Goal: Transaction & Acquisition: Purchase product/service

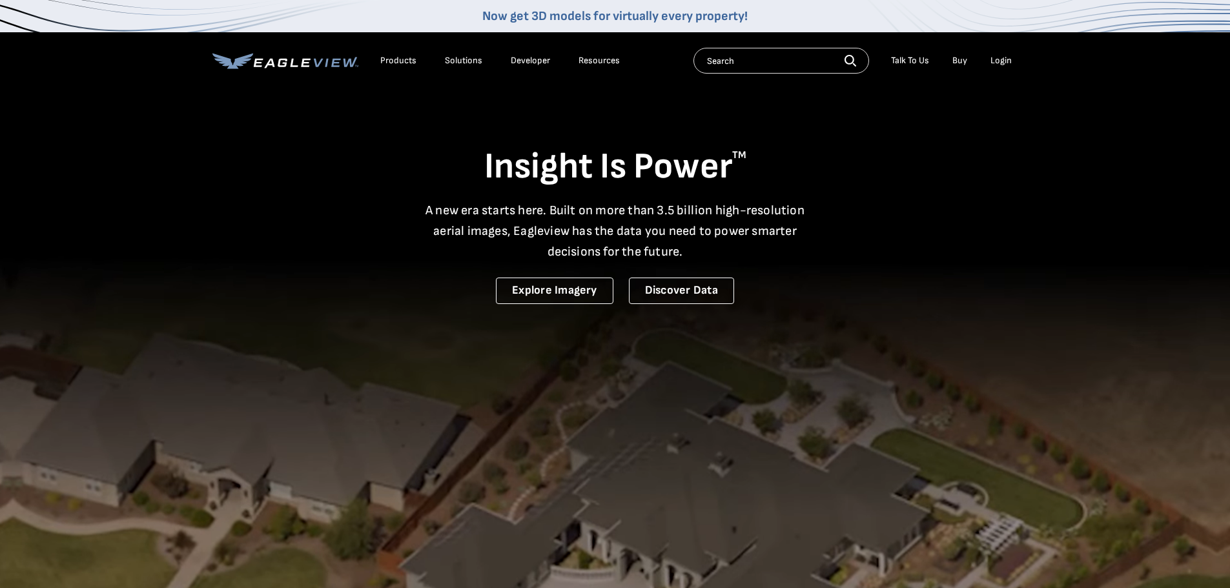
drag, startPoint x: 0, startPoint y: 0, endPoint x: 1001, endPoint y: 57, distance: 1002.5
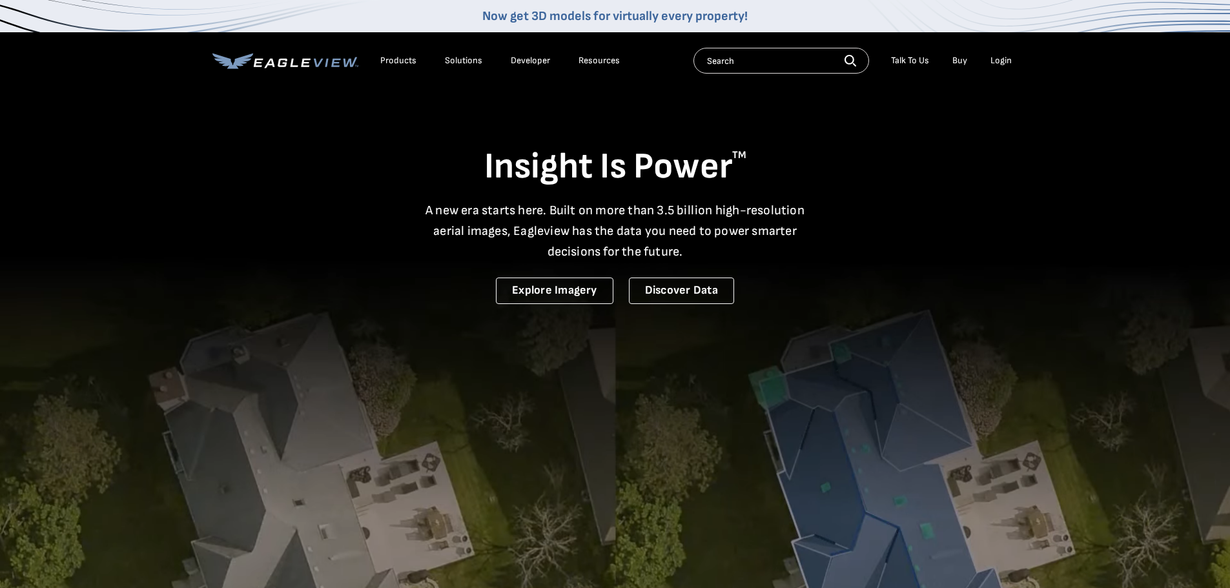
click at [1001, 57] on div "Login" at bounding box center [1000, 61] width 21 height 12
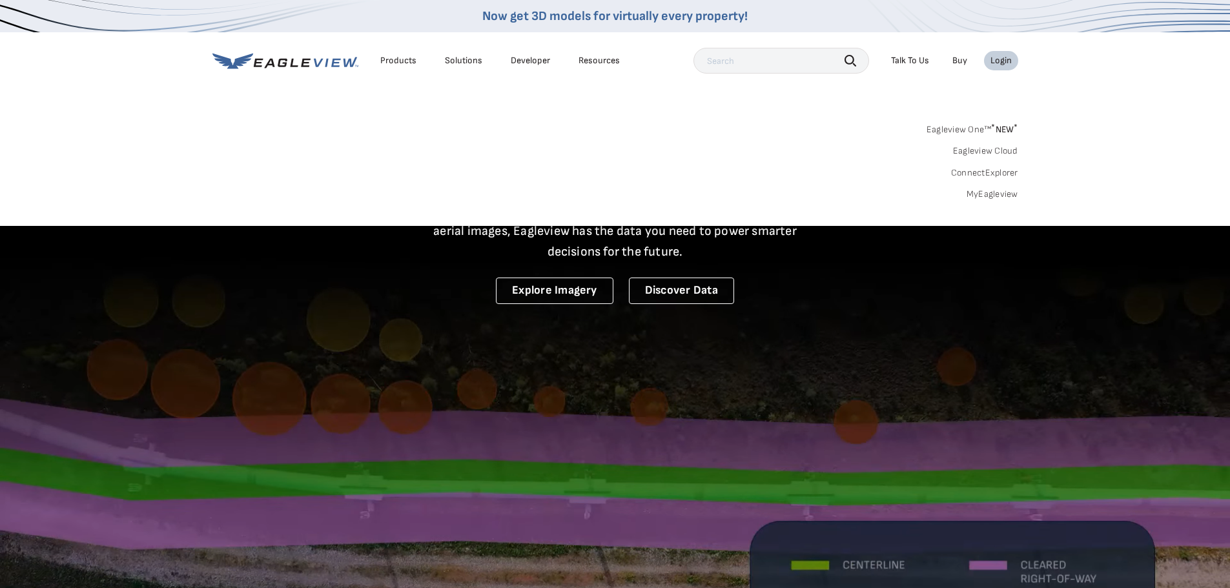
click at [992, 196] on link "MyEagleview" at bounding box center [993, 195] width 52 height 12
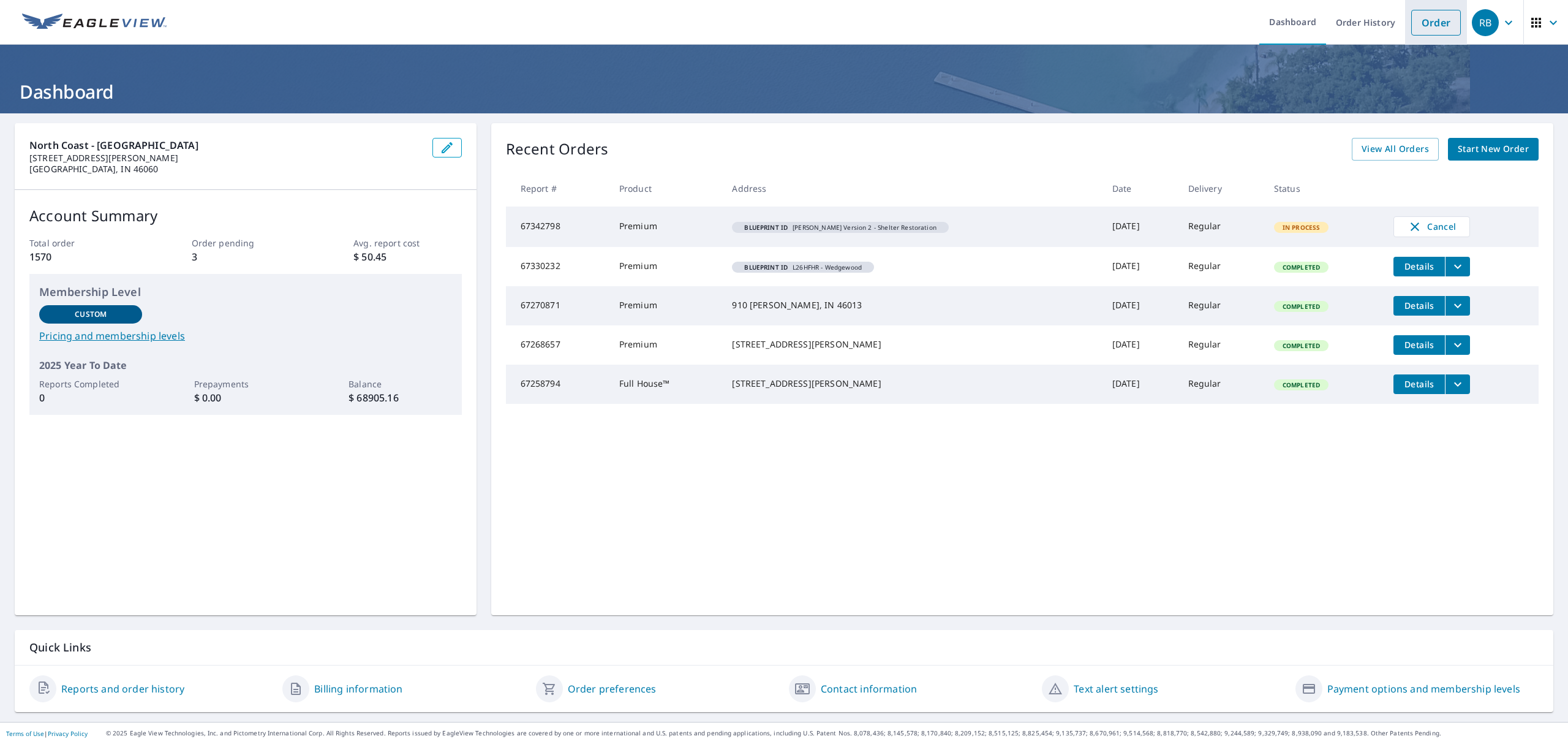
click at [1416, 14] on link "Order" at bounding box center [1436, 22] width 49 height 26
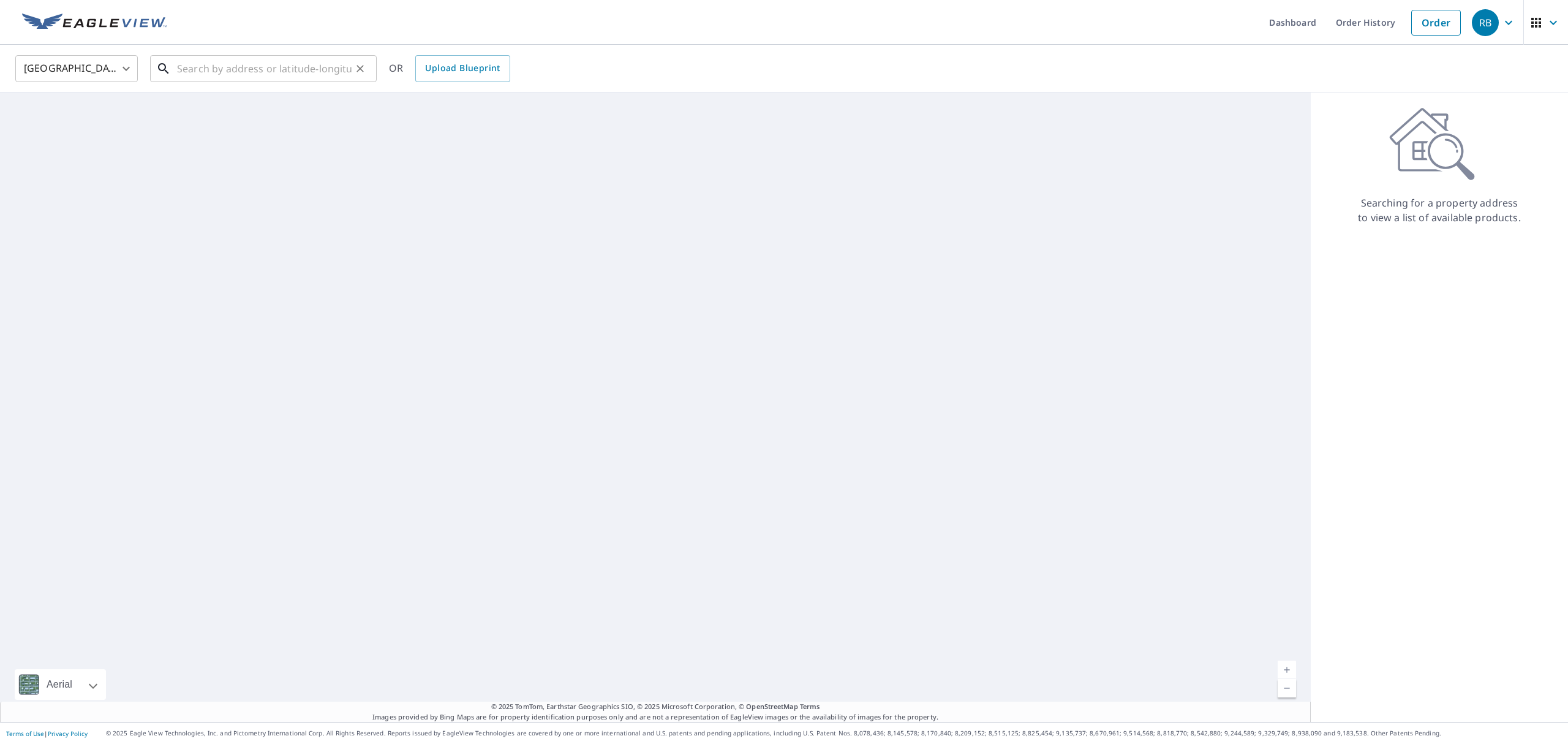
click at [212, 72] on input "text" at bounding box center [265, 68] width 175 height 34
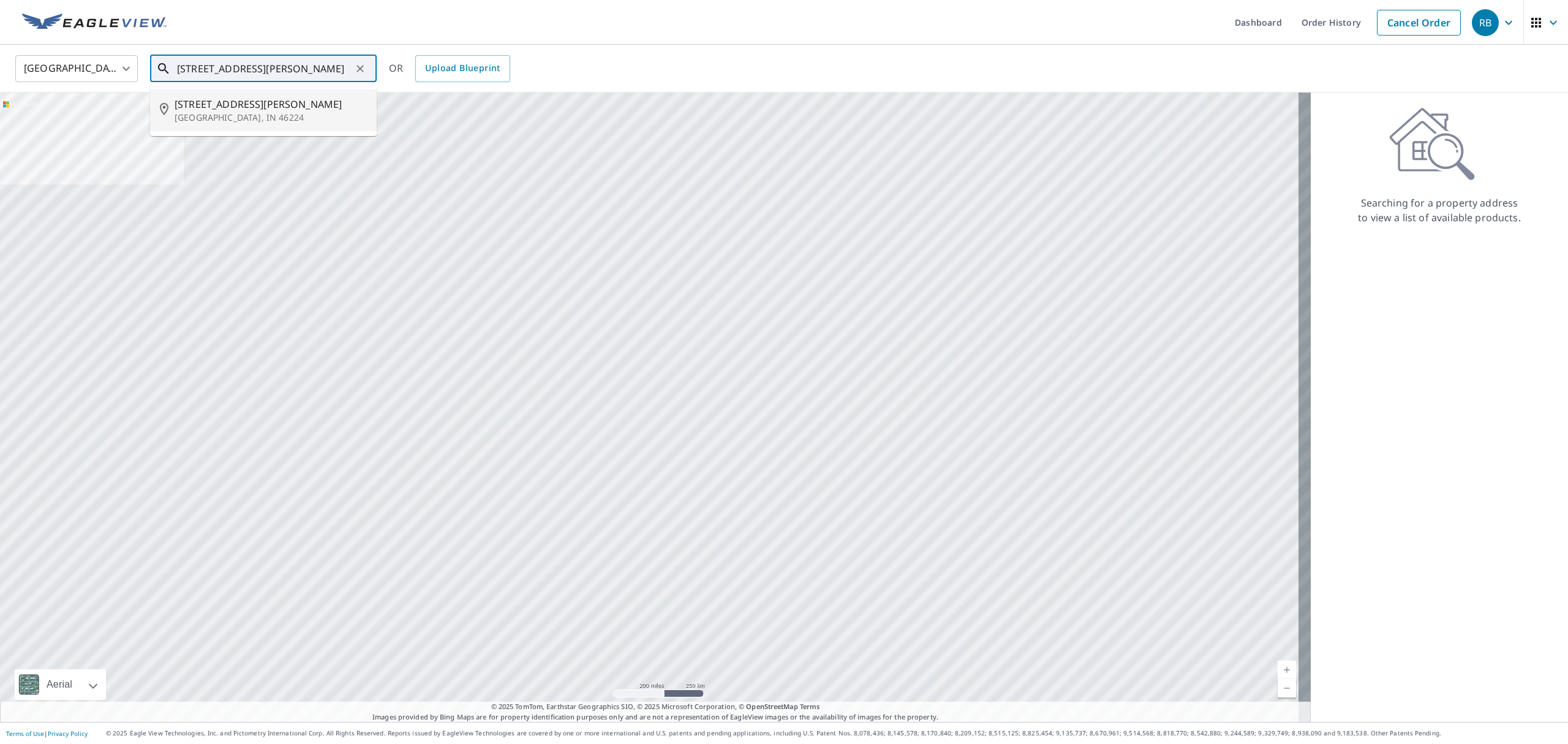
click at [213, 108] on span "1655 Beeler Ave" at bounding box center [270, 103] width 193 height 14
type input "1655 Beeler Ave Indianapolis, IN 46224"
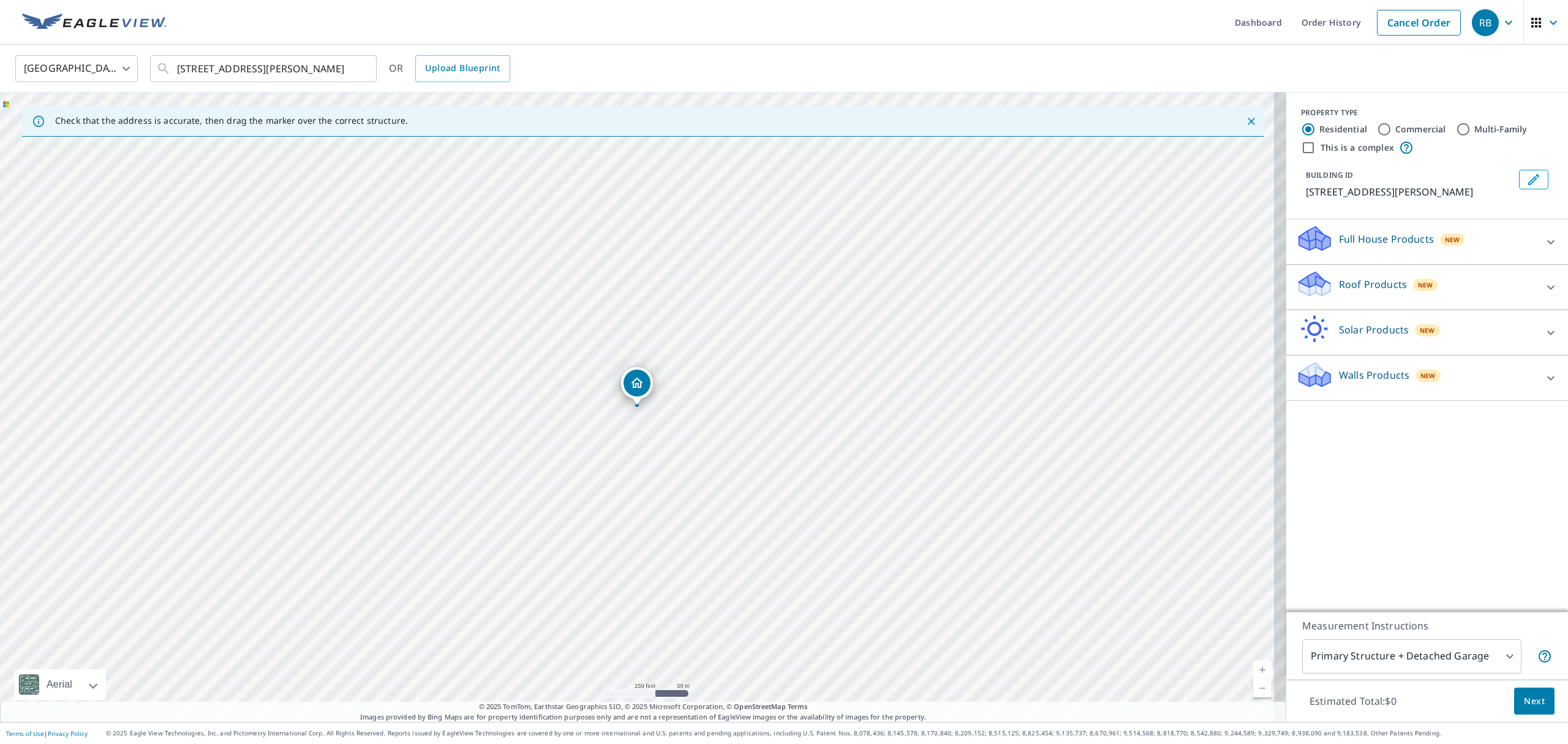
click at [1496, 381] on div "Walls Products New" at bounding box center [1415, 378] width 240 height 35
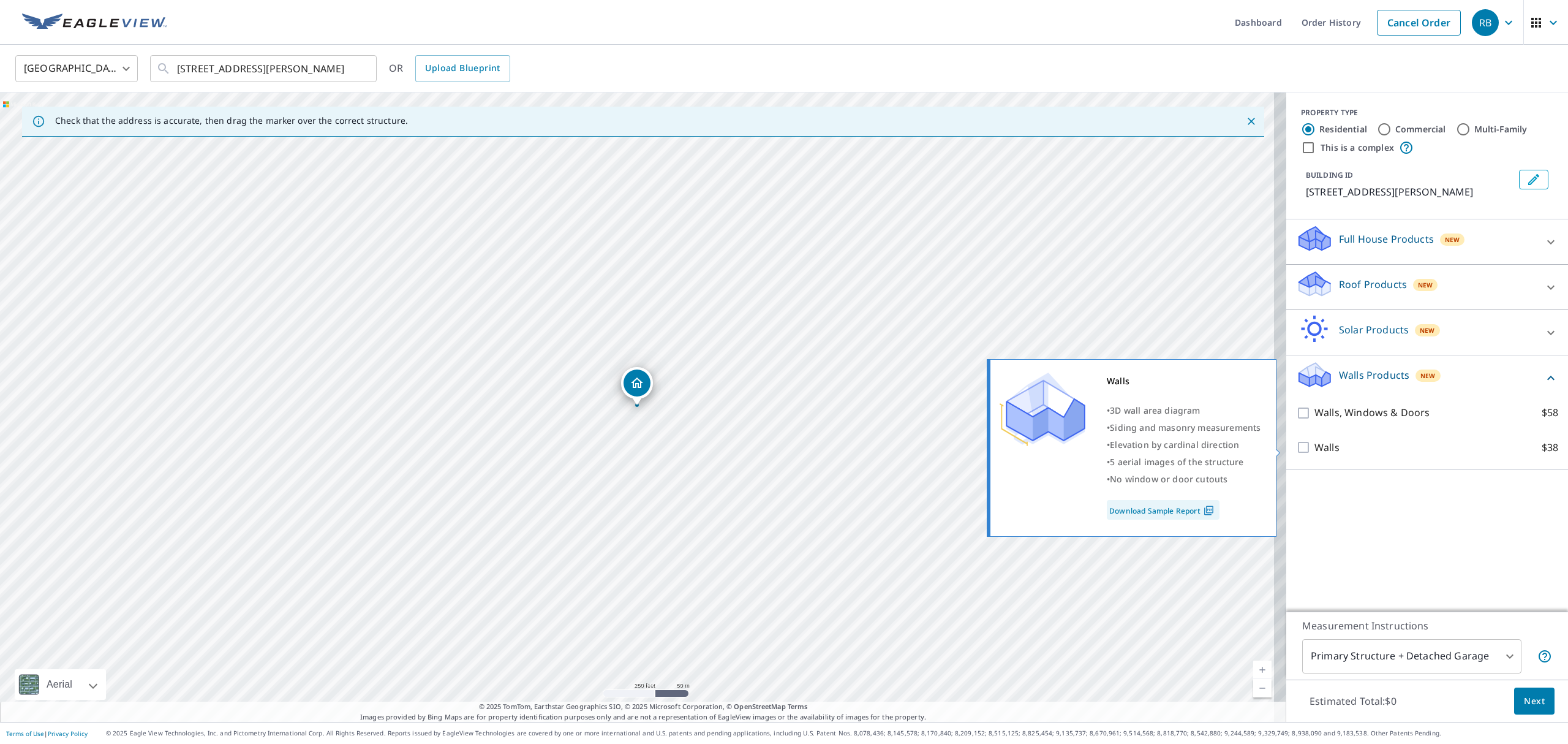
click at [1315, 449] on p "Walls" at bounding box center [1327, 448] width 25 height 15
click at [1312, 449] on input "Walls $38" at bounding box center [1304, 447] width 18 height 14
checkbox input "true"
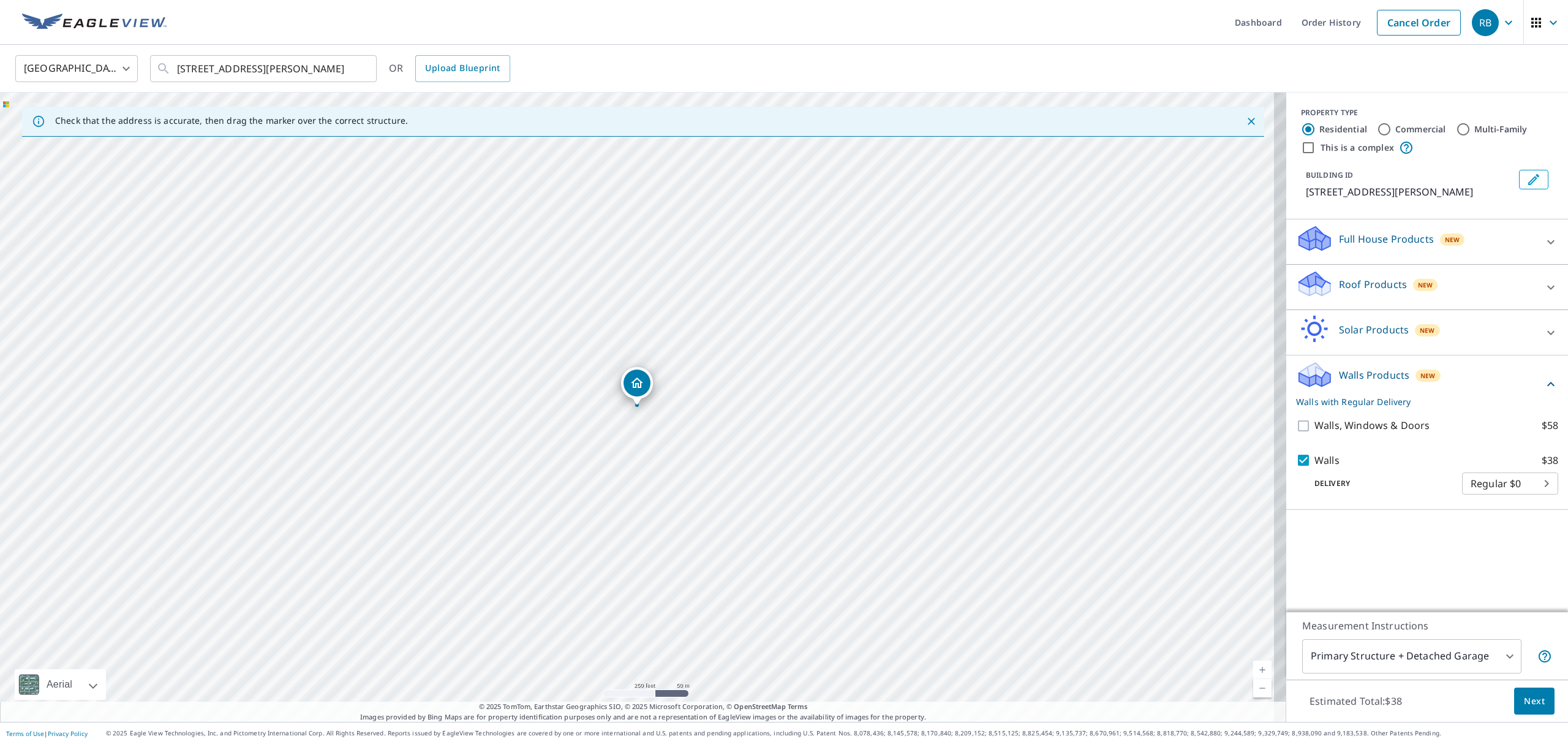
click at [1523, 701] on span "Next" at bounding box center [1534, 701] width 21 height 15
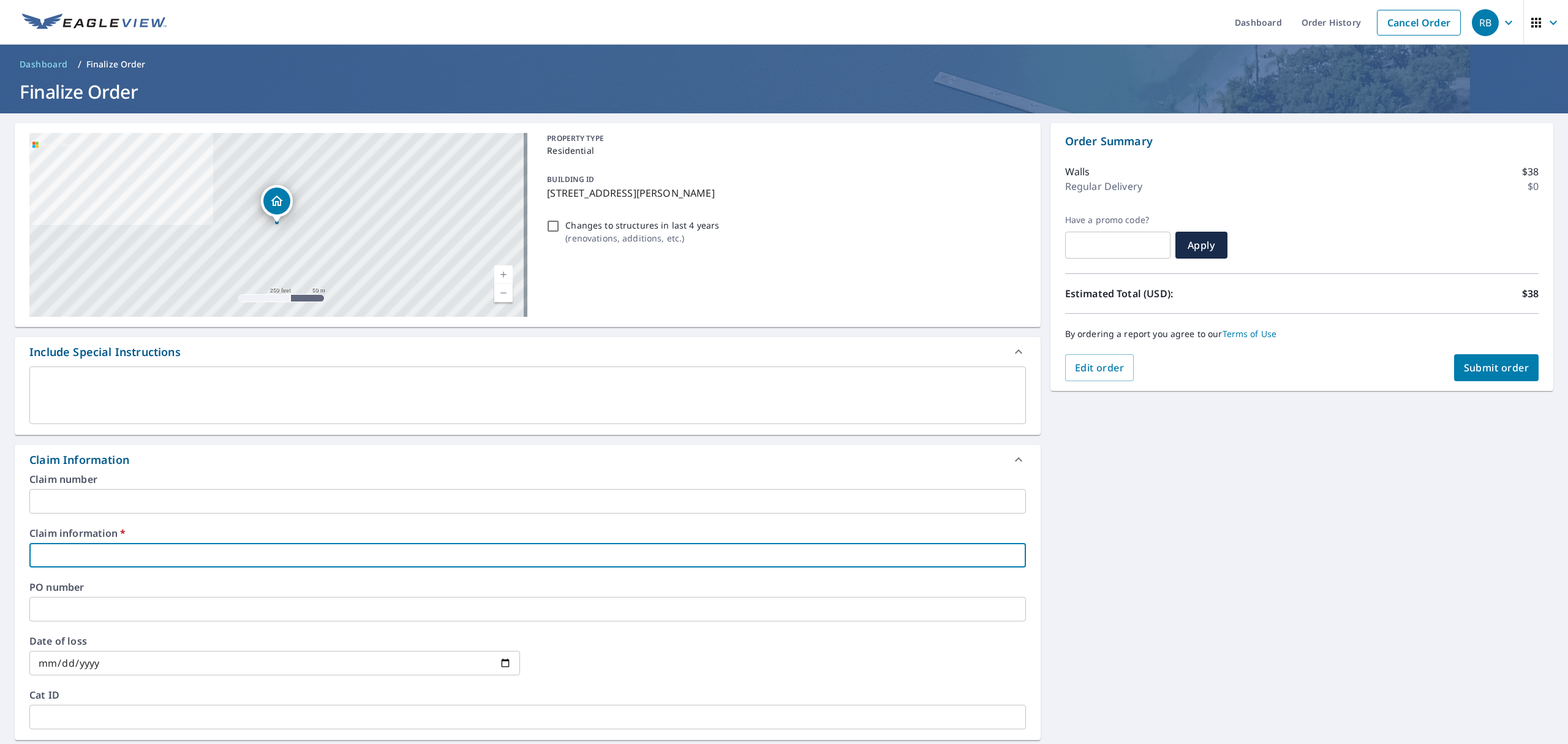
click at [336, 559] on input "text" at bounding box center [527, 555] width 997 height 25
type input "n/a"
checkbox input "true"
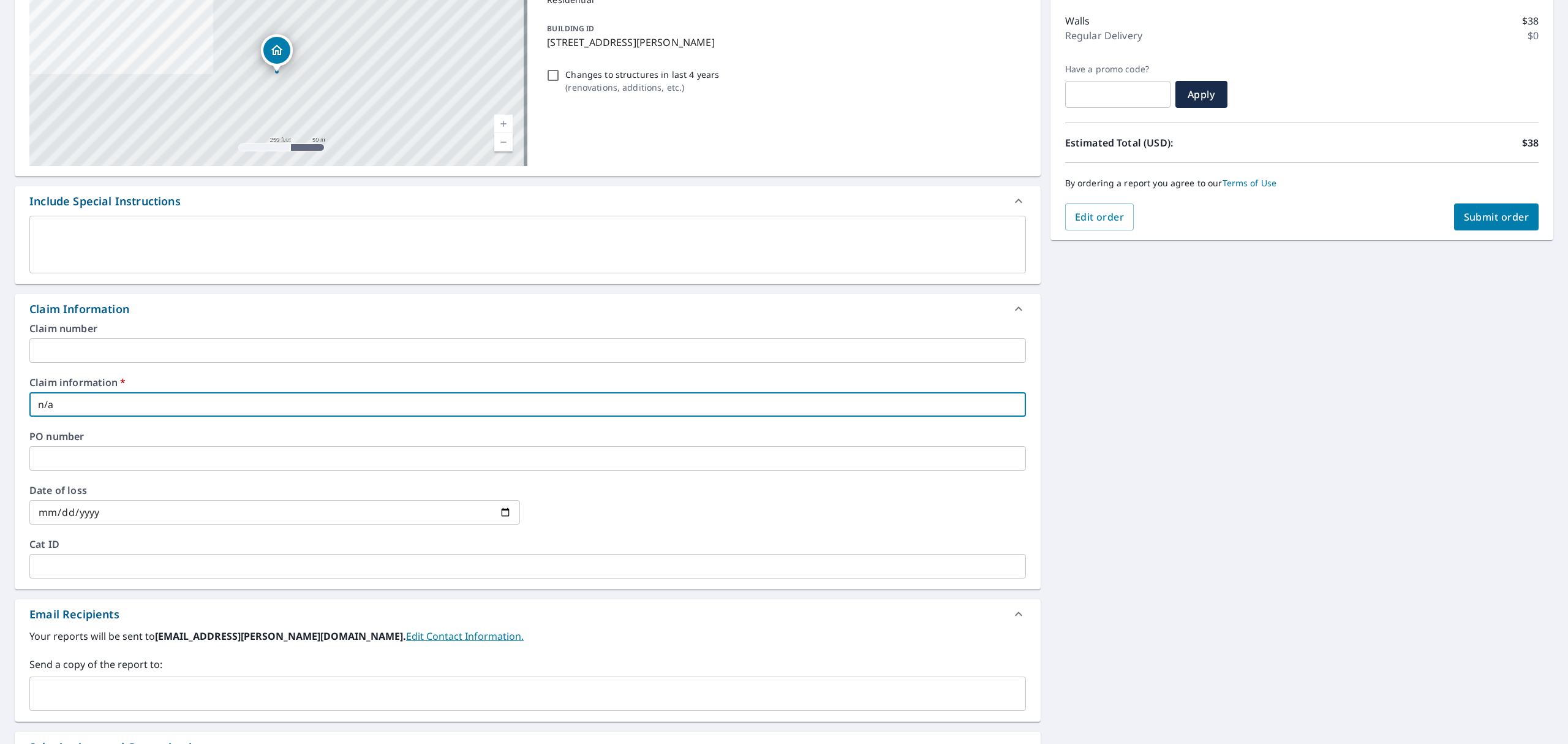
scroll to position [163, 0]
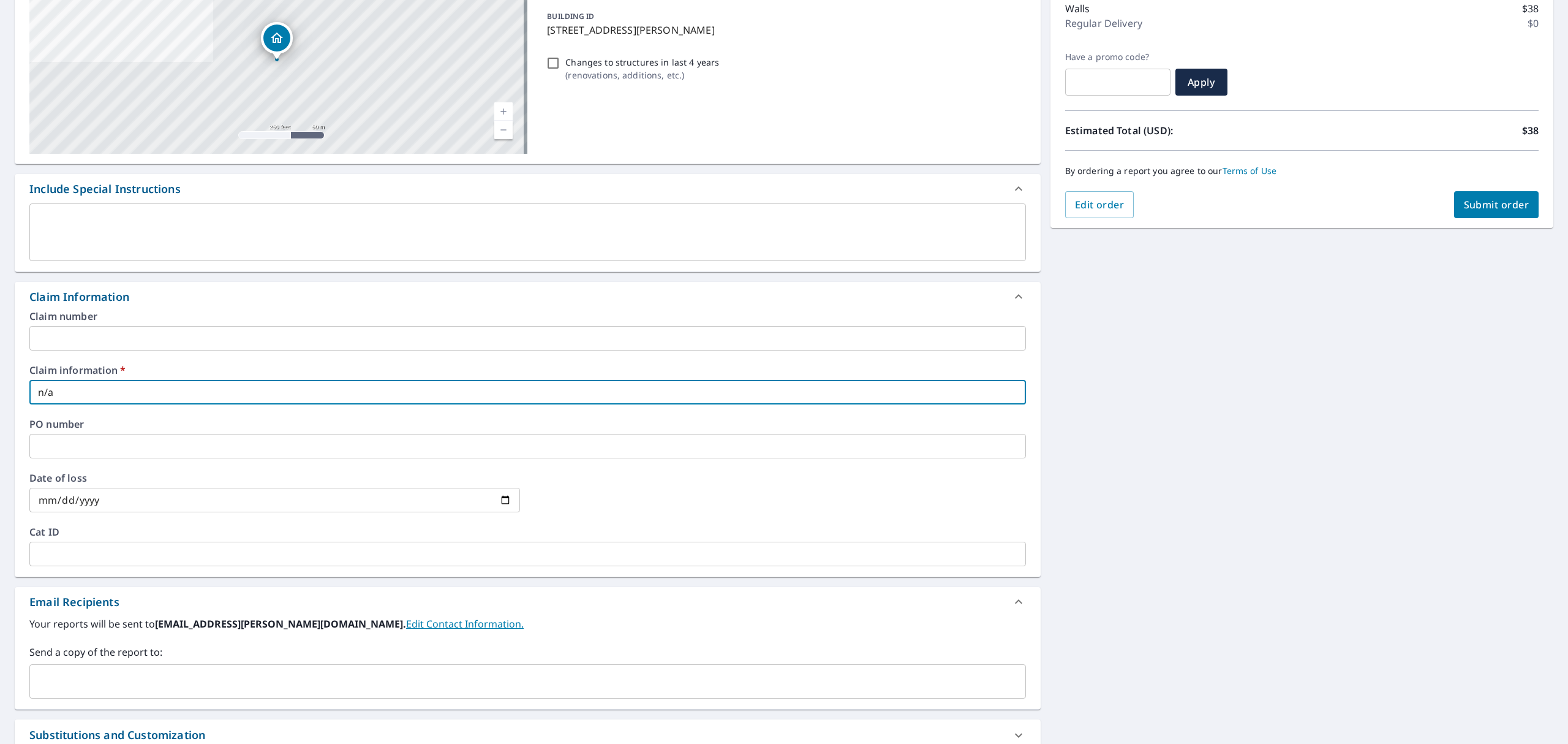
click at [158, 675] on input "text" at bounding box center [519, 681] width 968 height 24
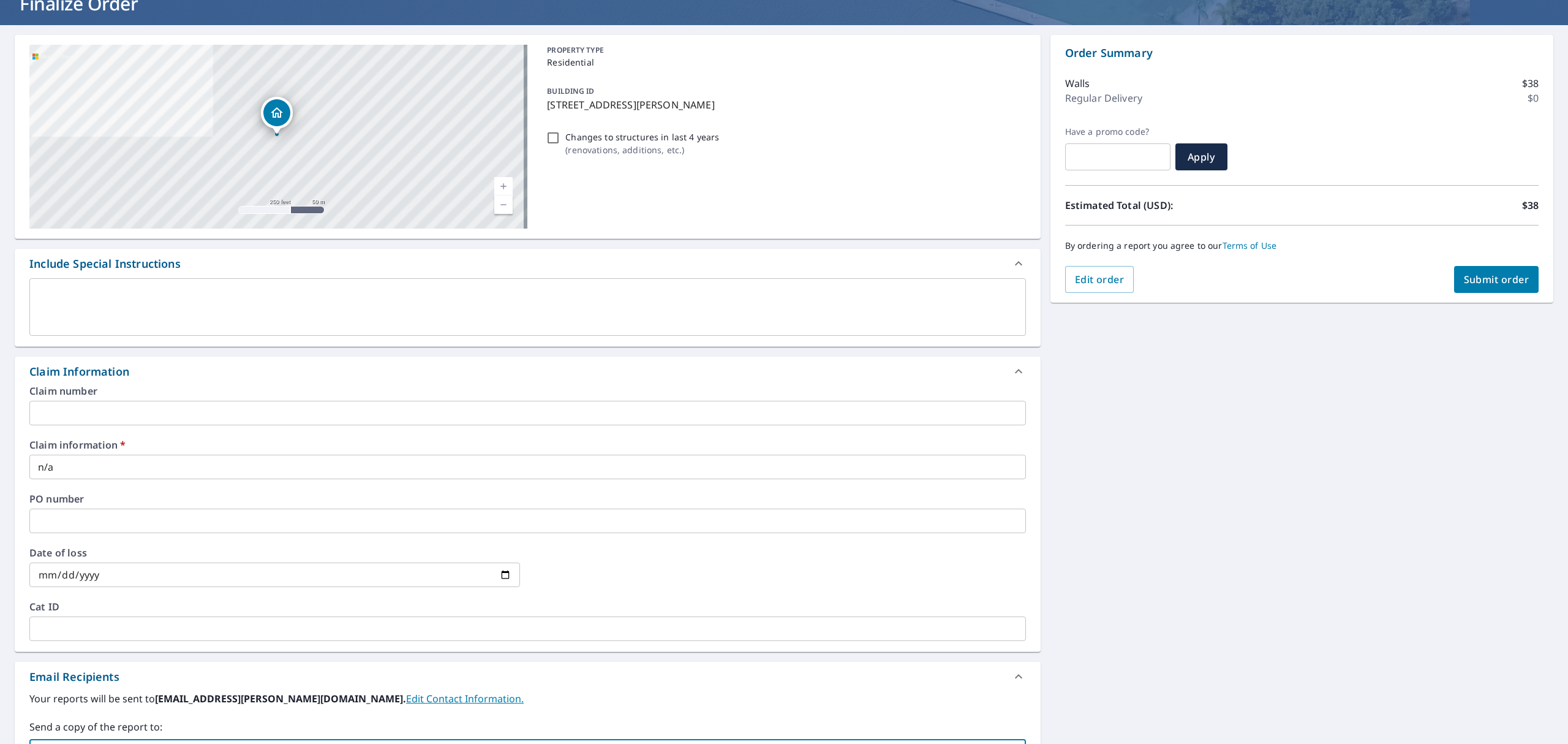
scroll to position [81, 0]
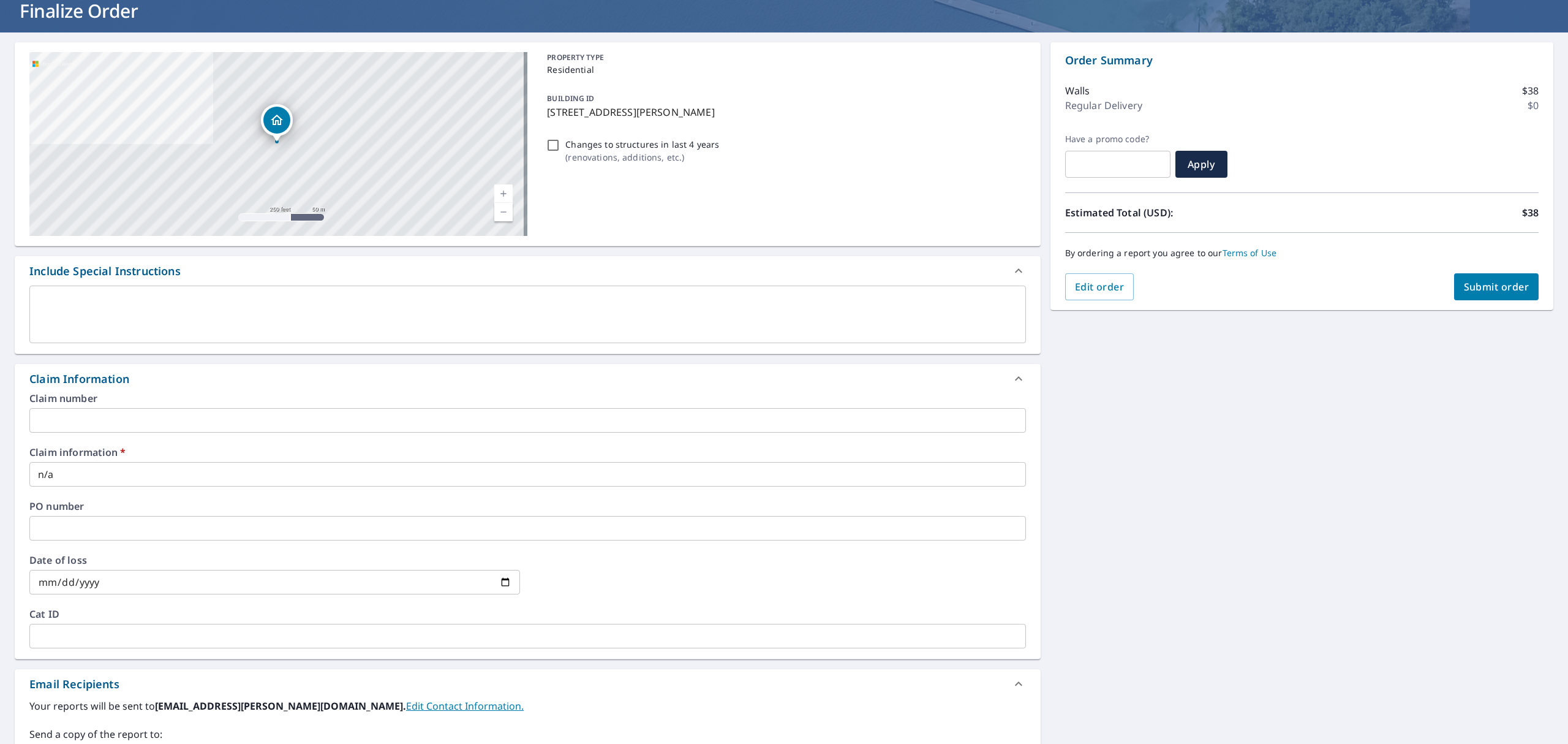
type input "c.companion@trojanroofs.com"
click at [1477, 280] on span "Submit order" at bounding box center [1496, 287] width 65 height 13
checkbox input "true"
